Goal: Task Accomplishment & Management: Manage account settings

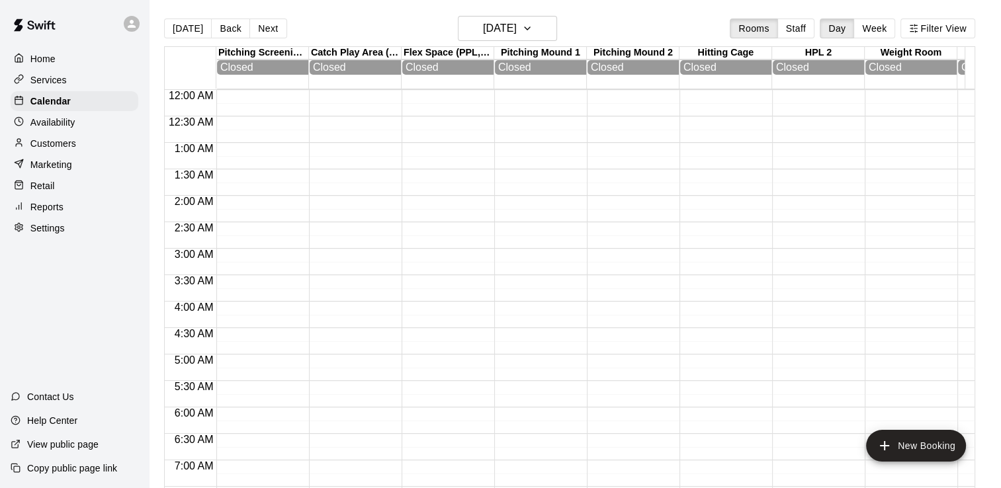
scroll to position [441, 0]
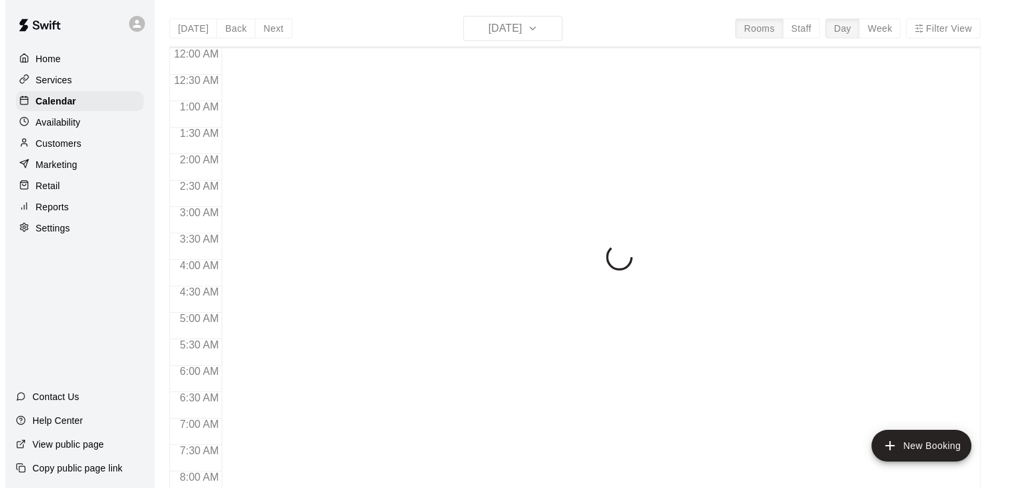
scroll to position [713, 0]
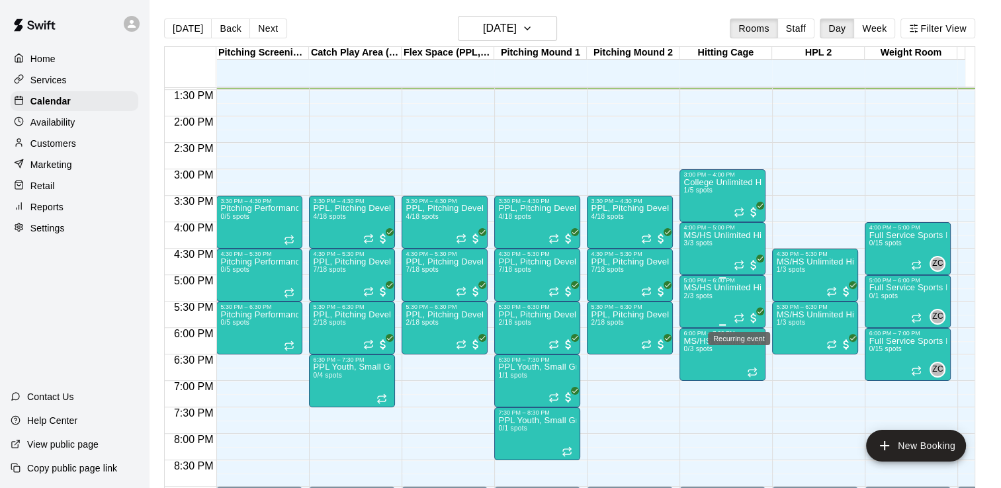
click at [736, 314] on icon "Recurring event" at bounding box center [739, 318] width 11 height 11
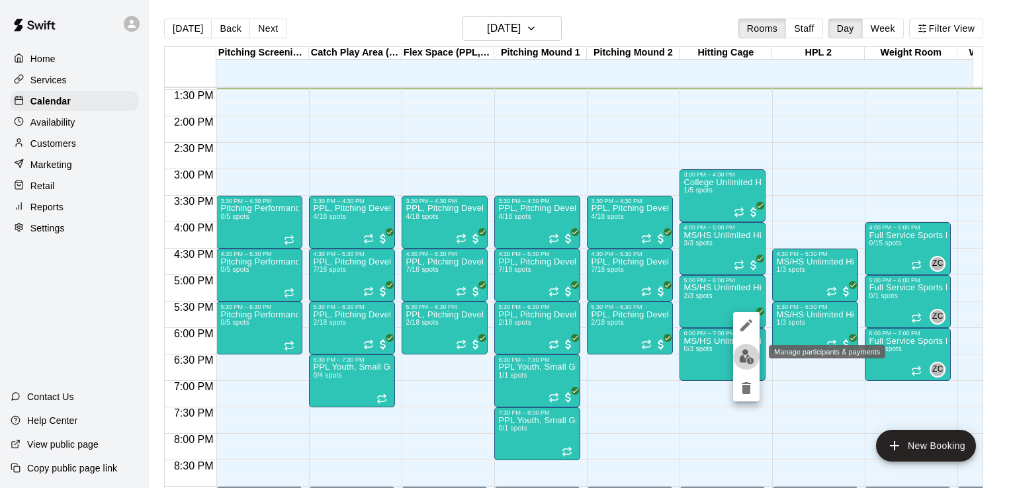
click at [740, 356] on img "edit" at bounding box center [746, 356] width 15 height 15
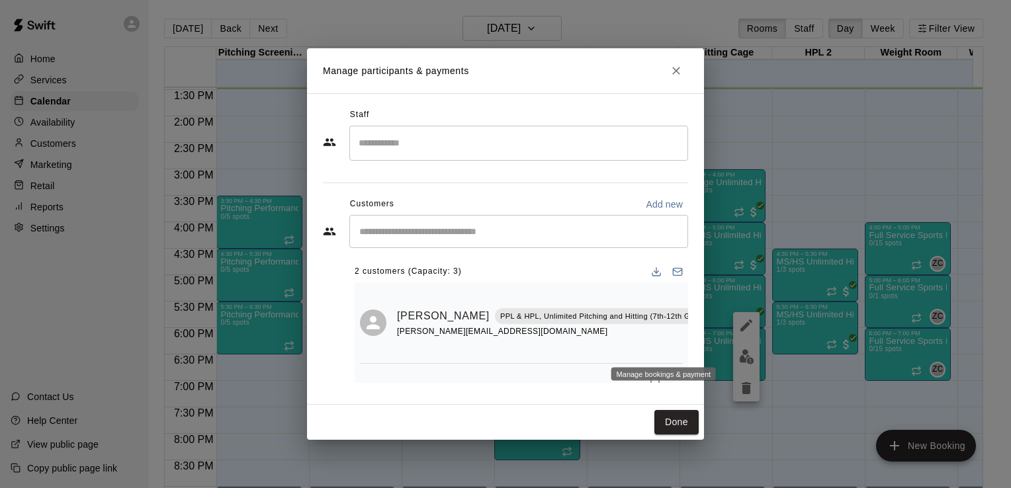
click at [719, 348] on icon "Manage bookings & payment" at bounding box center [725, 345] width 13 height 13
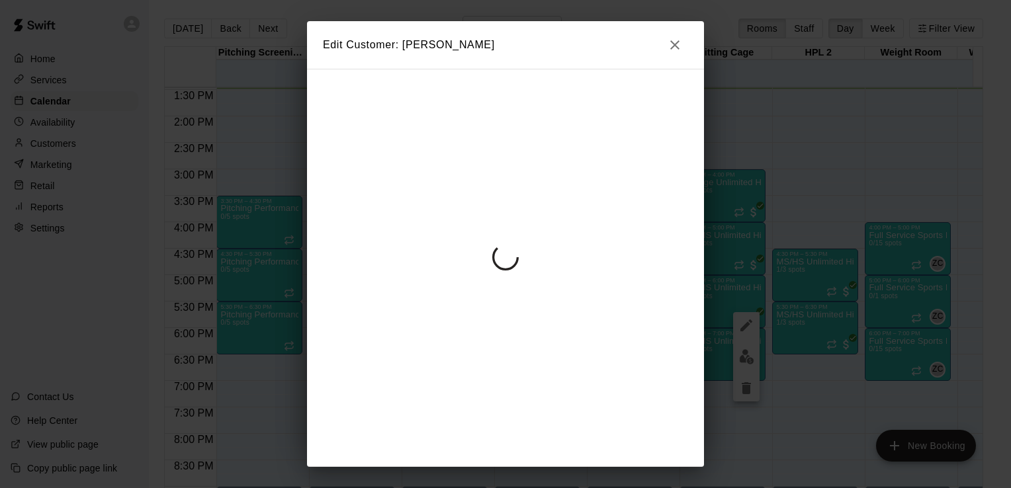
scroll to position [0, 0]
click at [712, 286] on div "Edit Customer: James Balog" at bounding box center [505, 244] width 1011 height 488
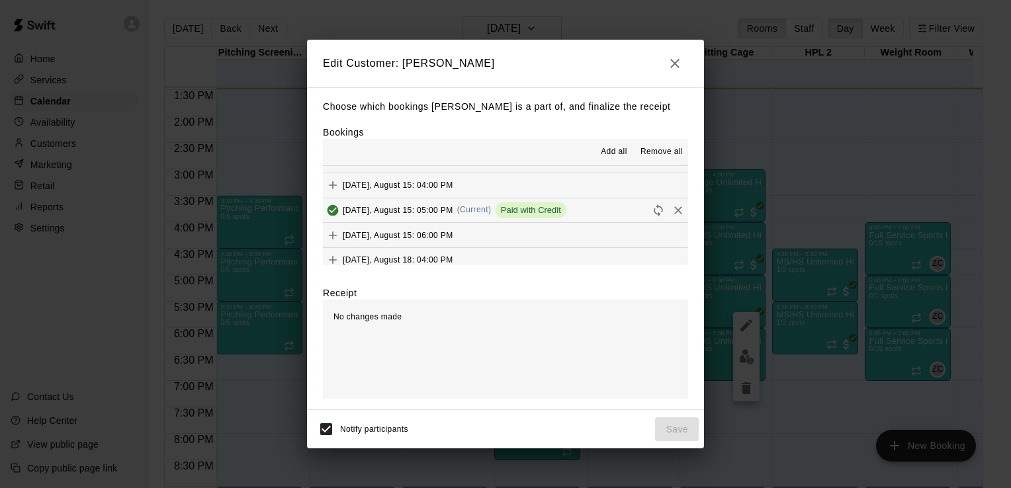
scroll to position [318, 0]
click at [672, 236] on icon "Remove" at bounding box center [678, 234] width 13 height 13
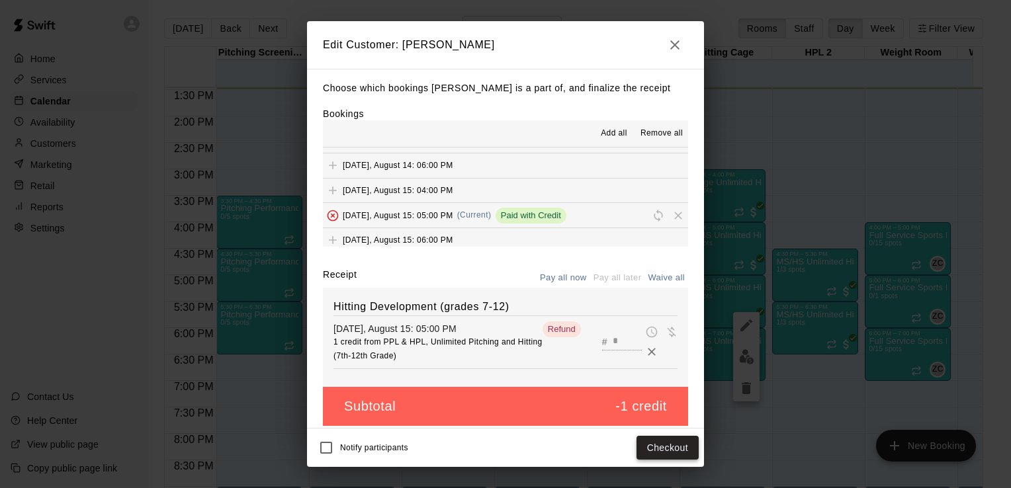
click at [648, 449] on button "Checkout" at bounding box center [667, 448] width 62 height 24
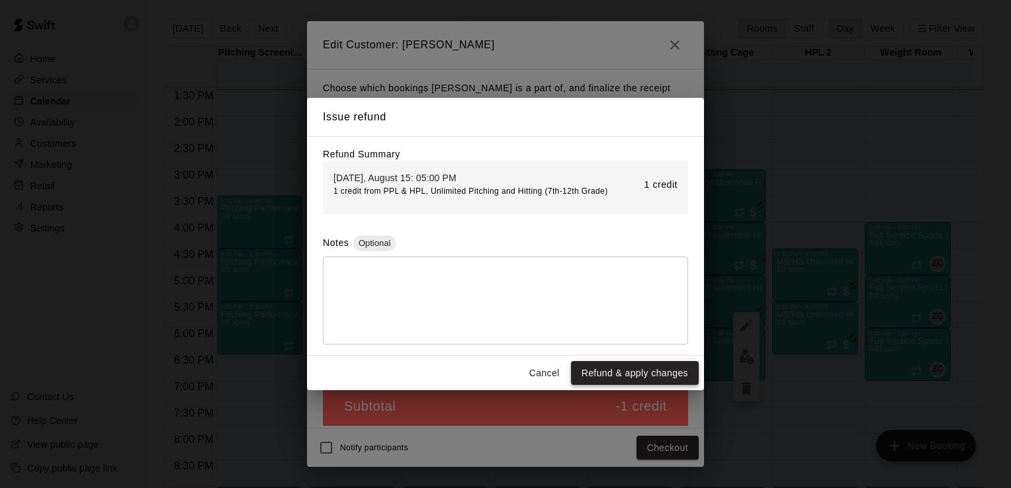
click at [679, 381] on button "Refund & apply changes" at bounding box center [635, 373] width 128 height 24
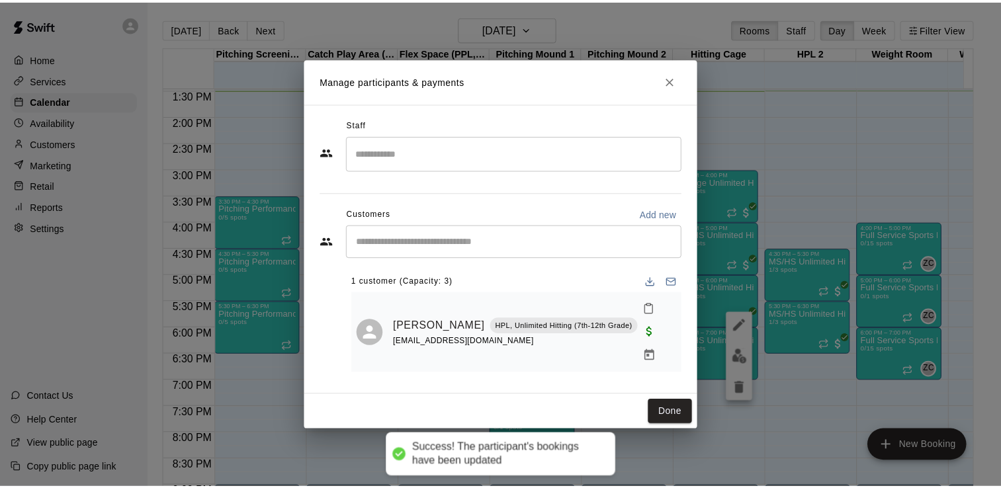
scroll to position [0, 0]
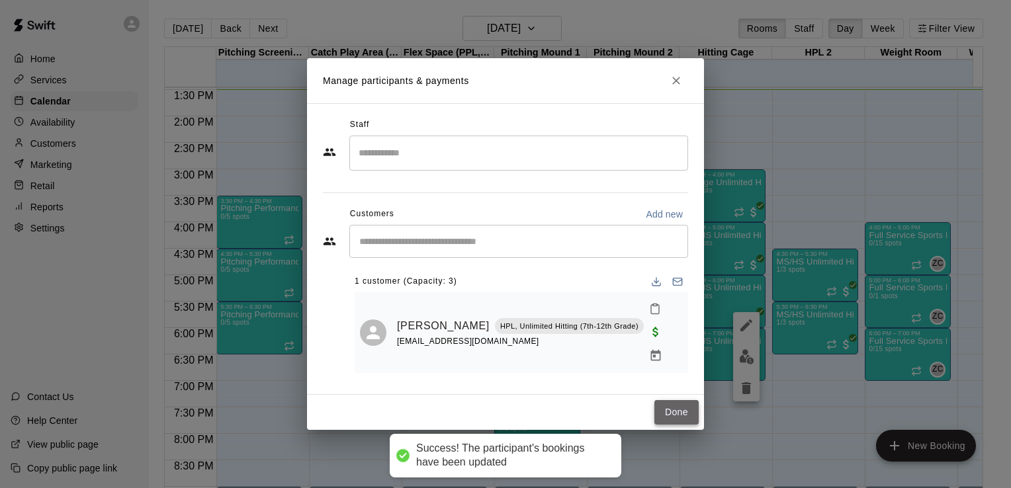
click at [677, 409] on button "Done" at bounding box center [676, 412] width 44 height 24
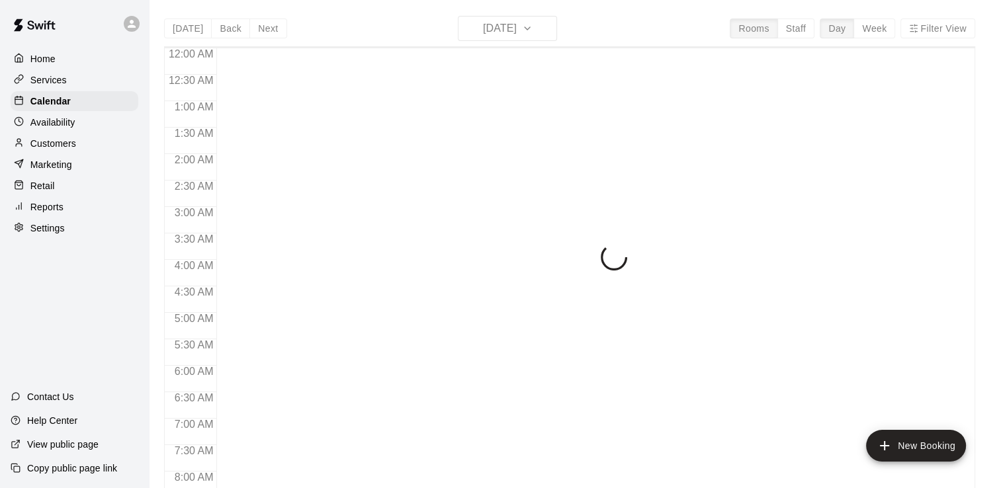
scroll to position [720, 0]
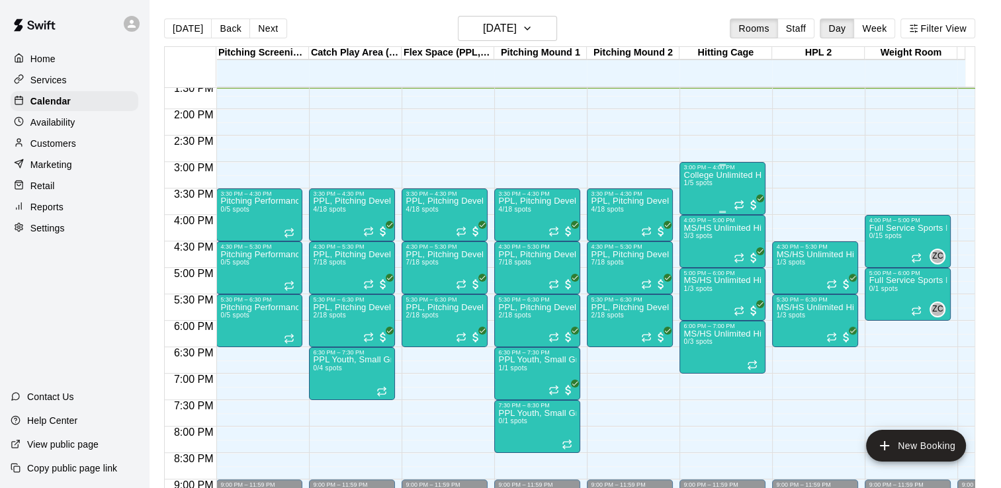
click at [738, 210] on icon "Recurring event" at bounding box center [739, 205] width 11 height 11
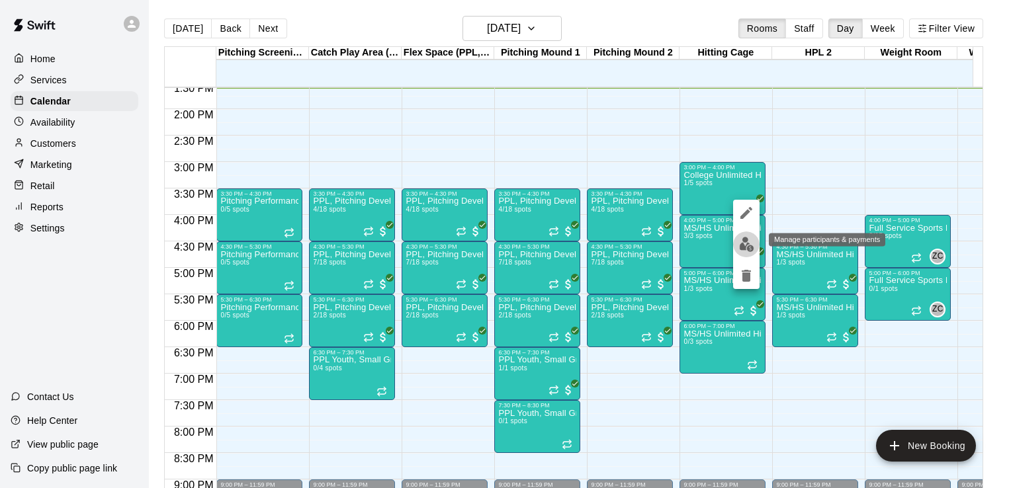
click at [742, 243] on img "edit" at bounding box center [746, 244] width 15 height 15
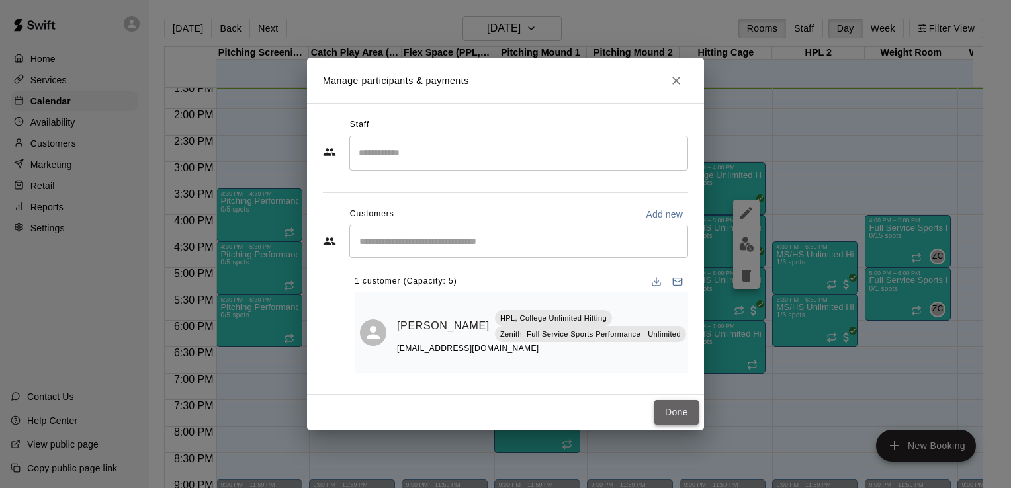
click at [689, 407] on button "Done" at bounding box center [676, 412] width 44 height 24
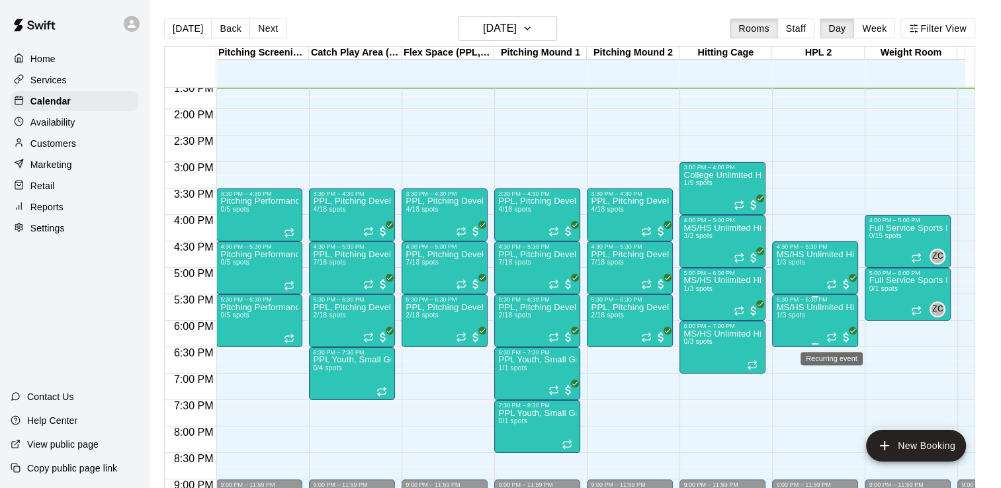
click at [828, 334] on icon "Recurring event" at bounding box center [831, 337] width 11 height 11
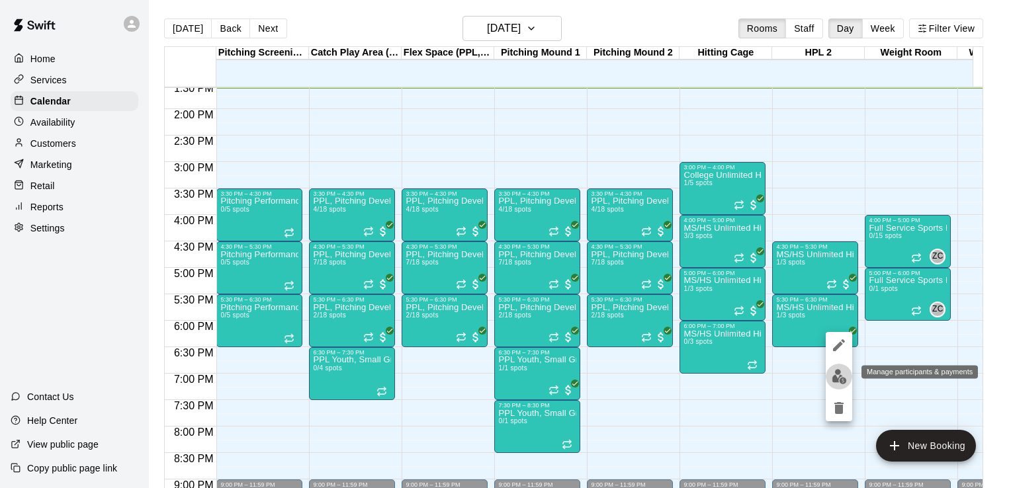
click at [841, 375] on img "edit" at bounding box center [839, 376] width 15 height 15
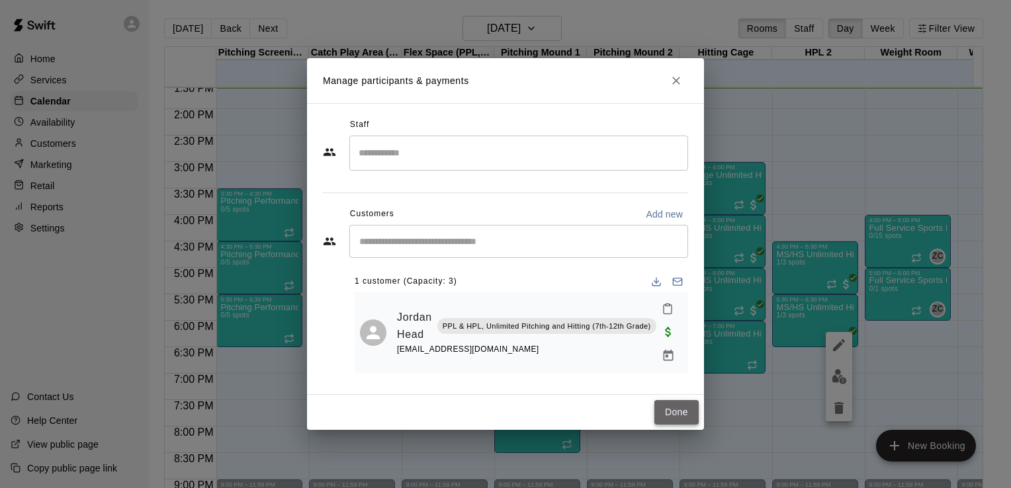
click at [684, 412] on button "Done" at bounding box center [676, 412] width 44 height 24
